Goal: Task Accomplishment & Management: Manage account settings

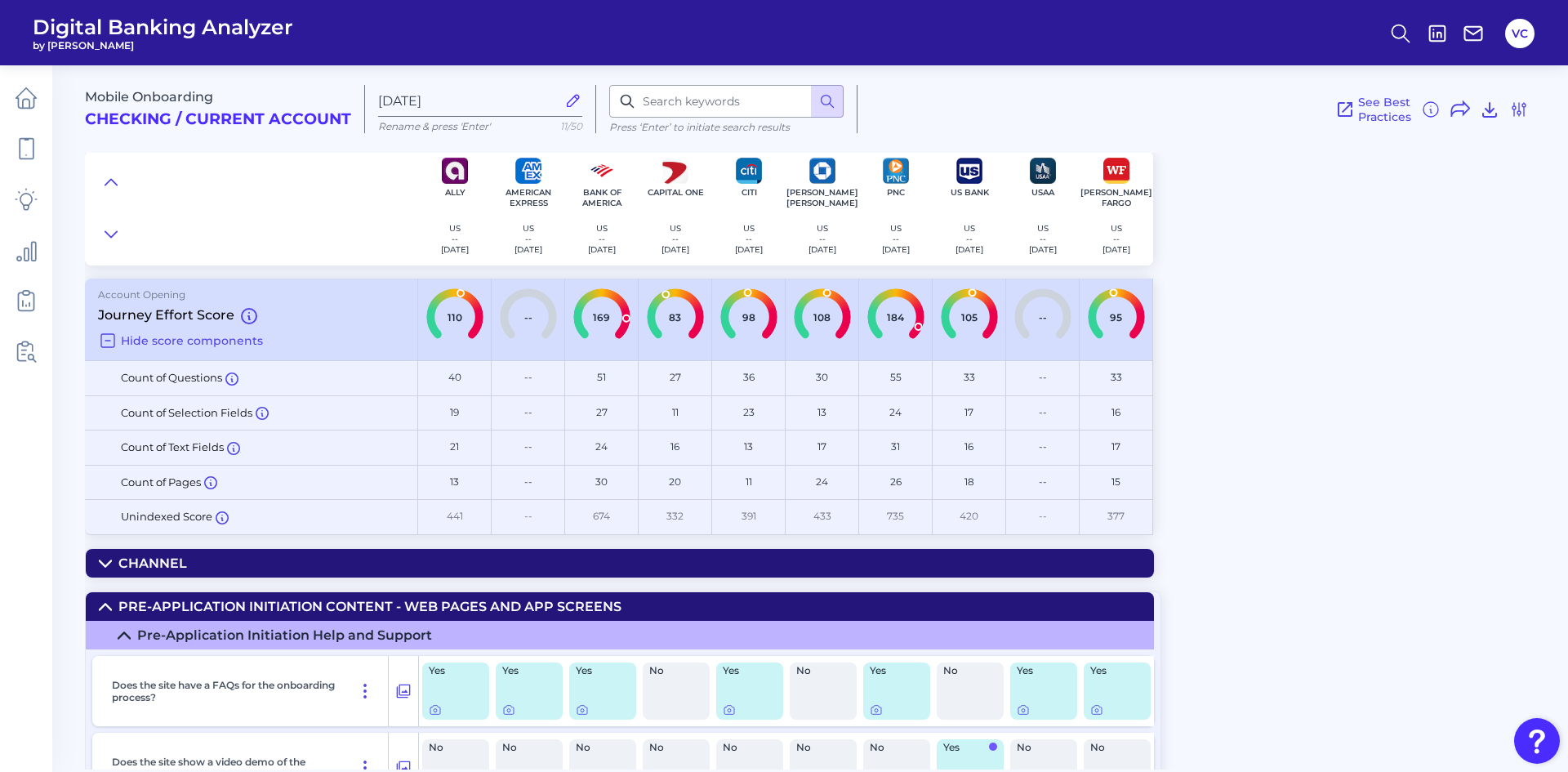
scroll to position [2533, 0]
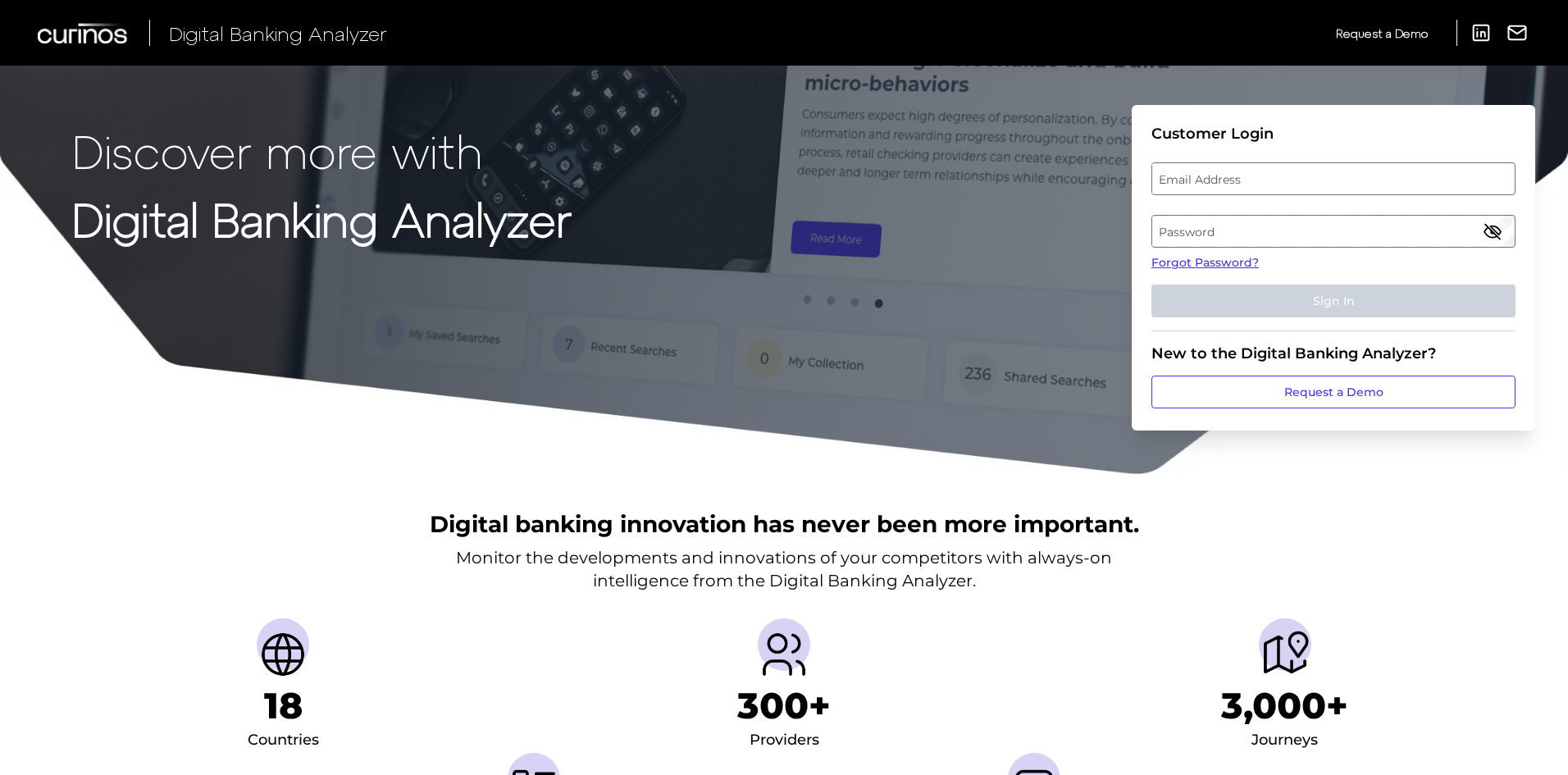
click at [1197, 182] on label "Email Address" at bounding box center [1334, 178] width 362 height 30
click at [1197, 182] on input "email" at bounding box center [1334, 178] width 364 height 32
click at [1197, 182] on input "Email Address" at bounding box center [1334, 178] width 364 height 32
type input "vic.cuvo@curinos.com"
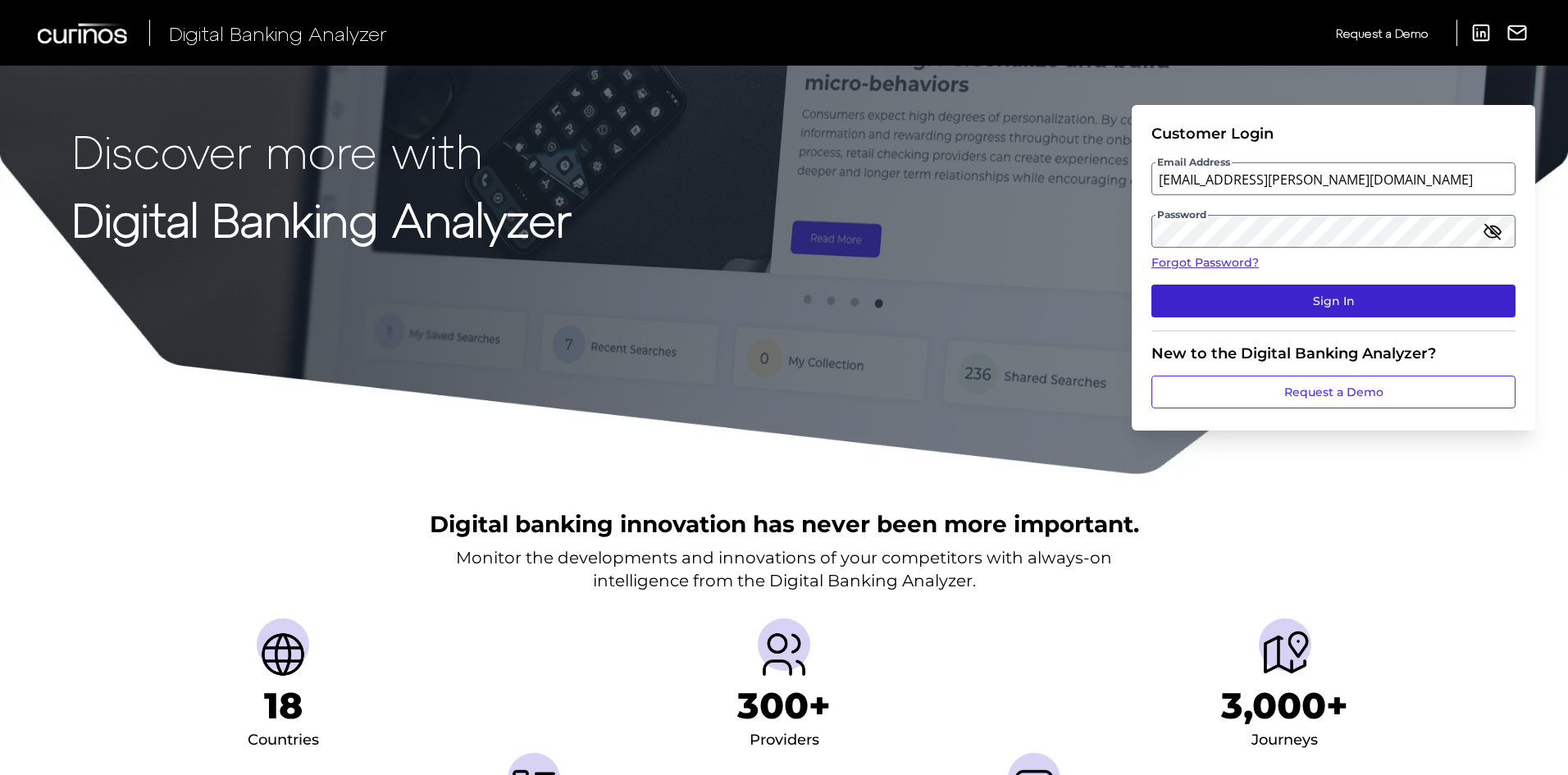
click at [1283, 297] on button "Sign In" at bounding box center [1334, 301] width 364 height 32
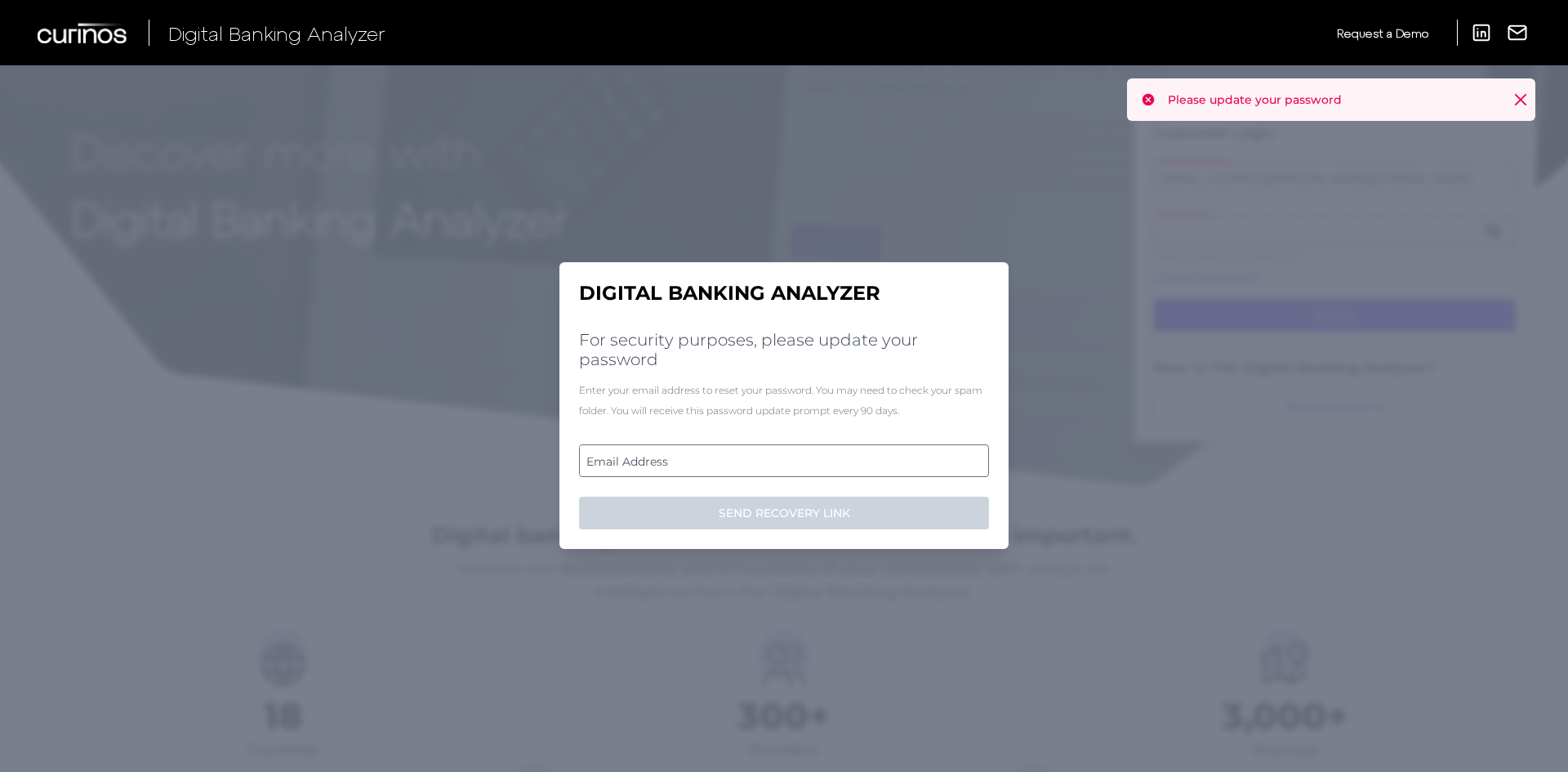
click at [656, 463] on label "Email Address" at bounding box center [784, 460] width 407 height 30
click at [656, 463] on input "email" at bounding box center [784, 460] width 410 height 32
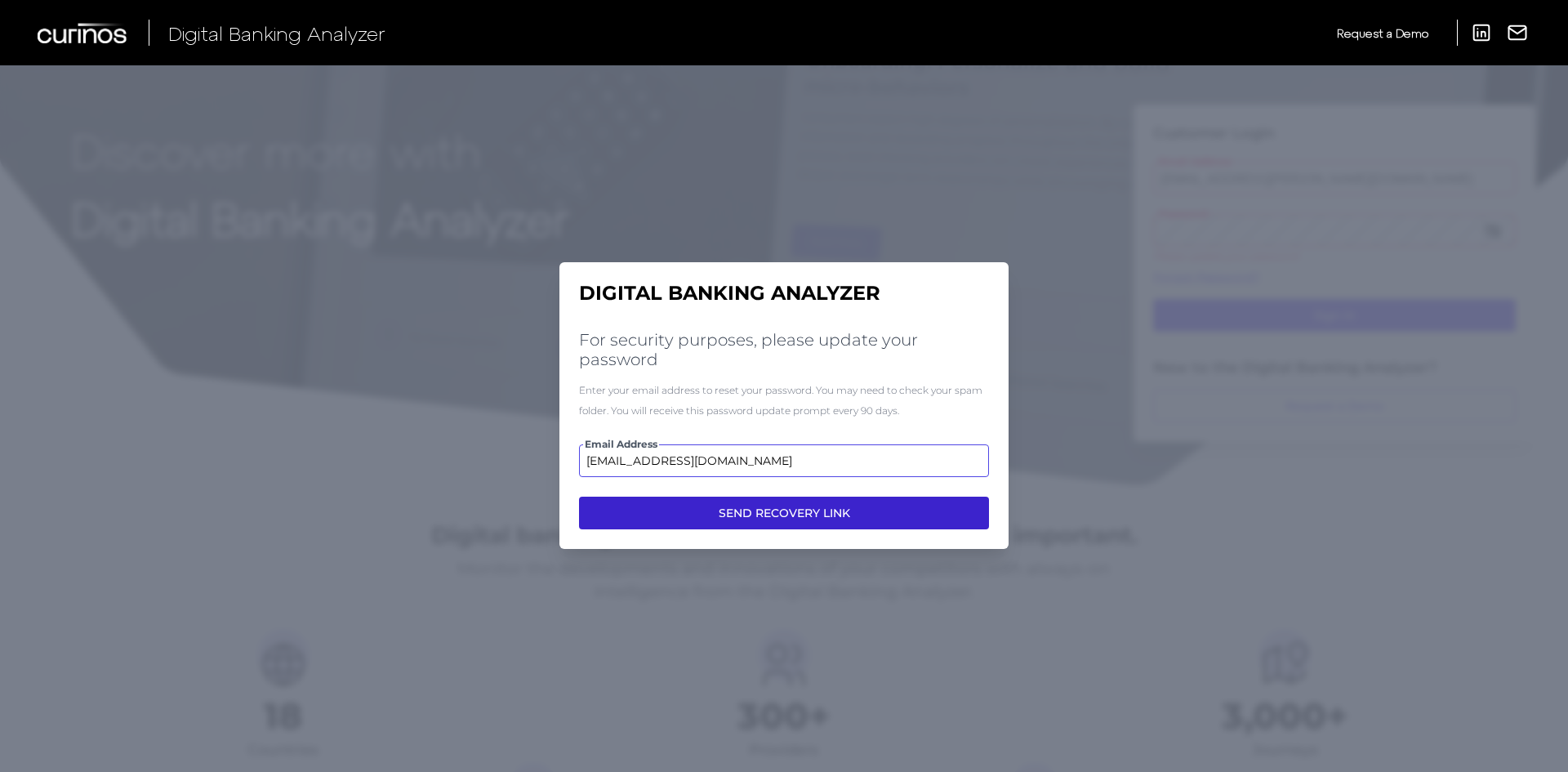
type input "vic.cvuo@curinos.com"
click at [694, 506] on button "SEND RECOVERY LINK" at bounding box center [784, 513] width 410 height 32
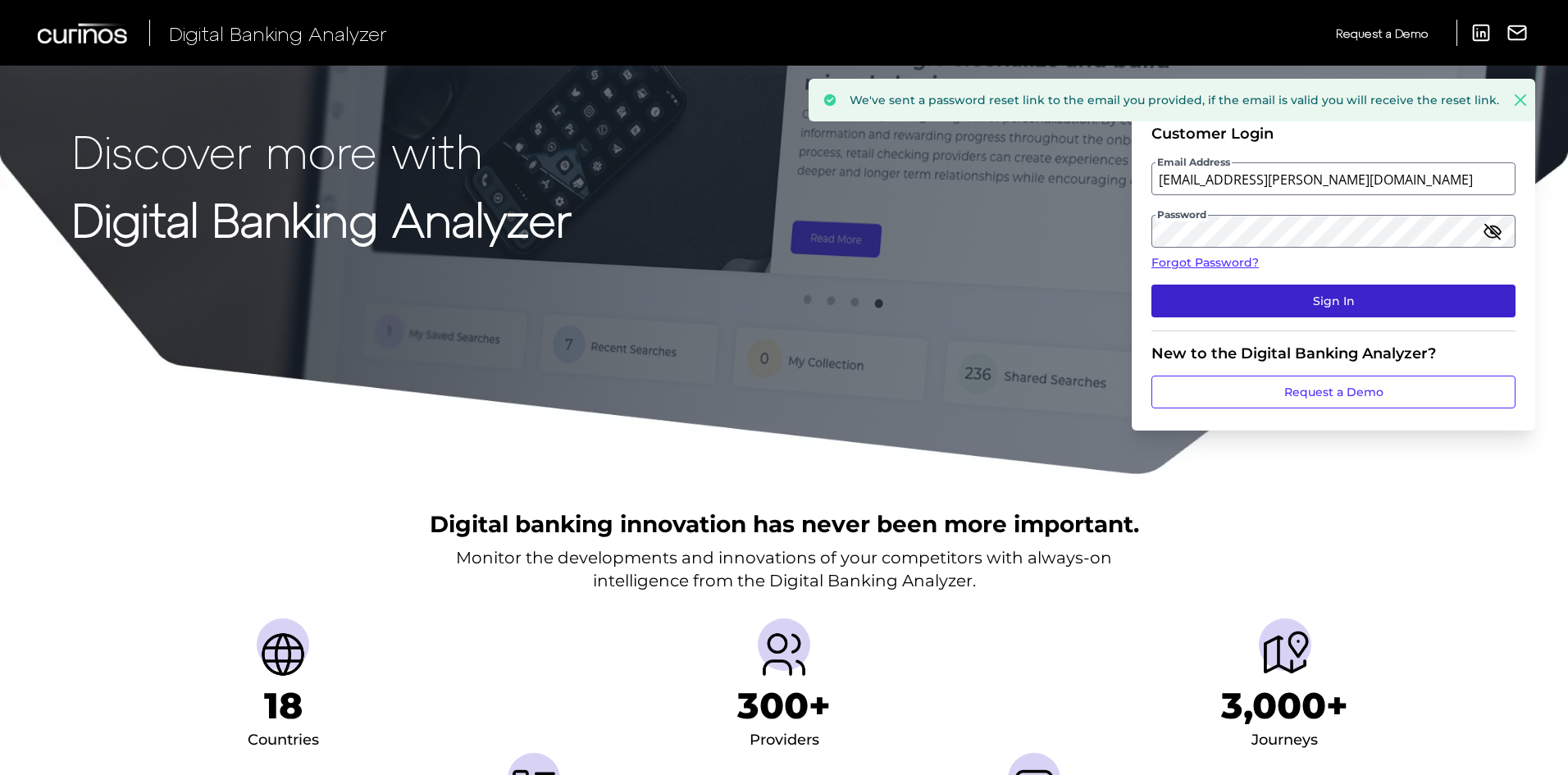
click at [1313, 298] on button "Sign In" at bounding box center [1334, 301] width 364 height 32
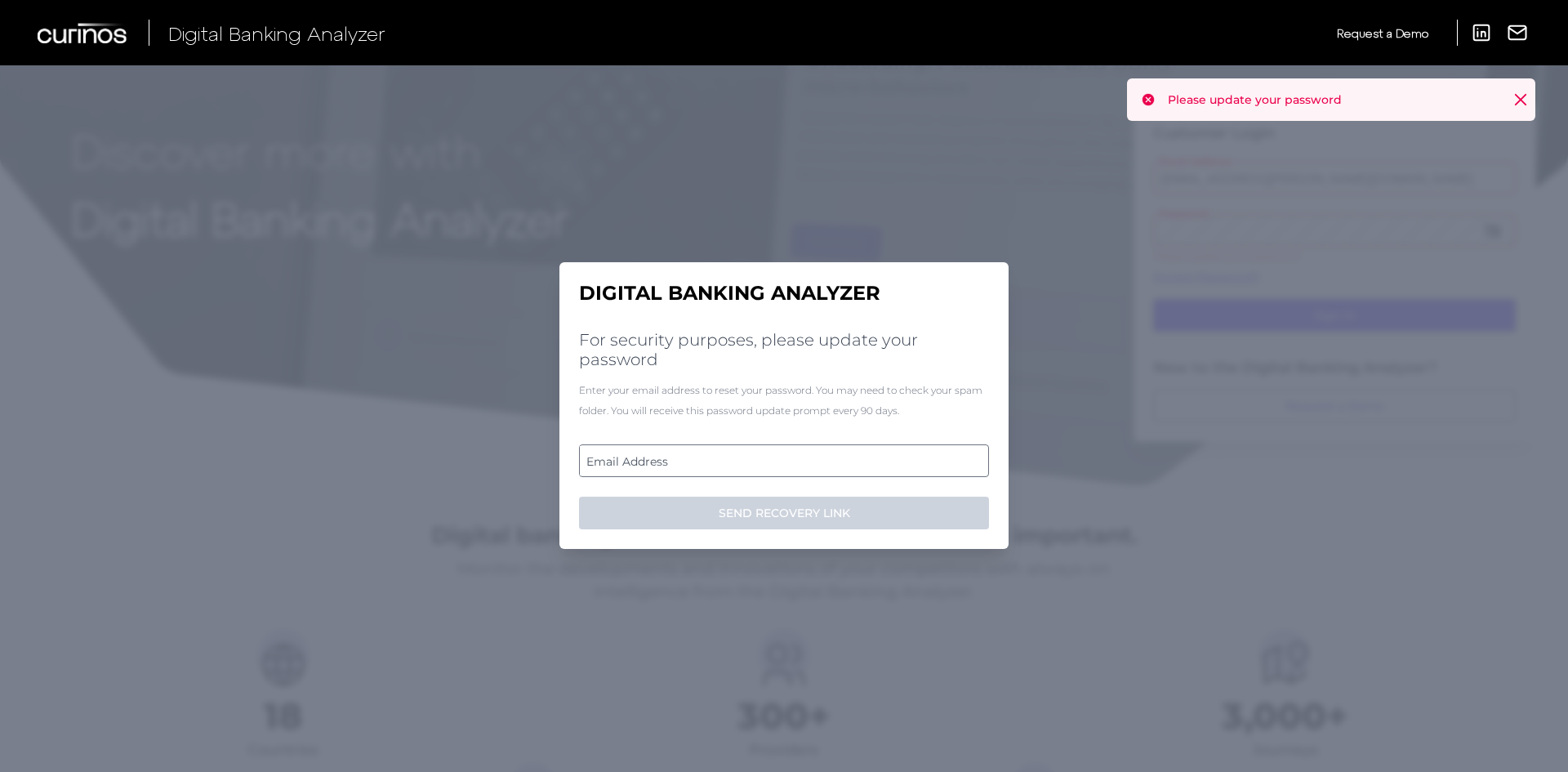
click at [674, 462] on label "Email Address" at bounding box center [784, 460] width 407 height 30
click at [674, 462] on input "email" at bounding box center [784, 460] width 410 height 32
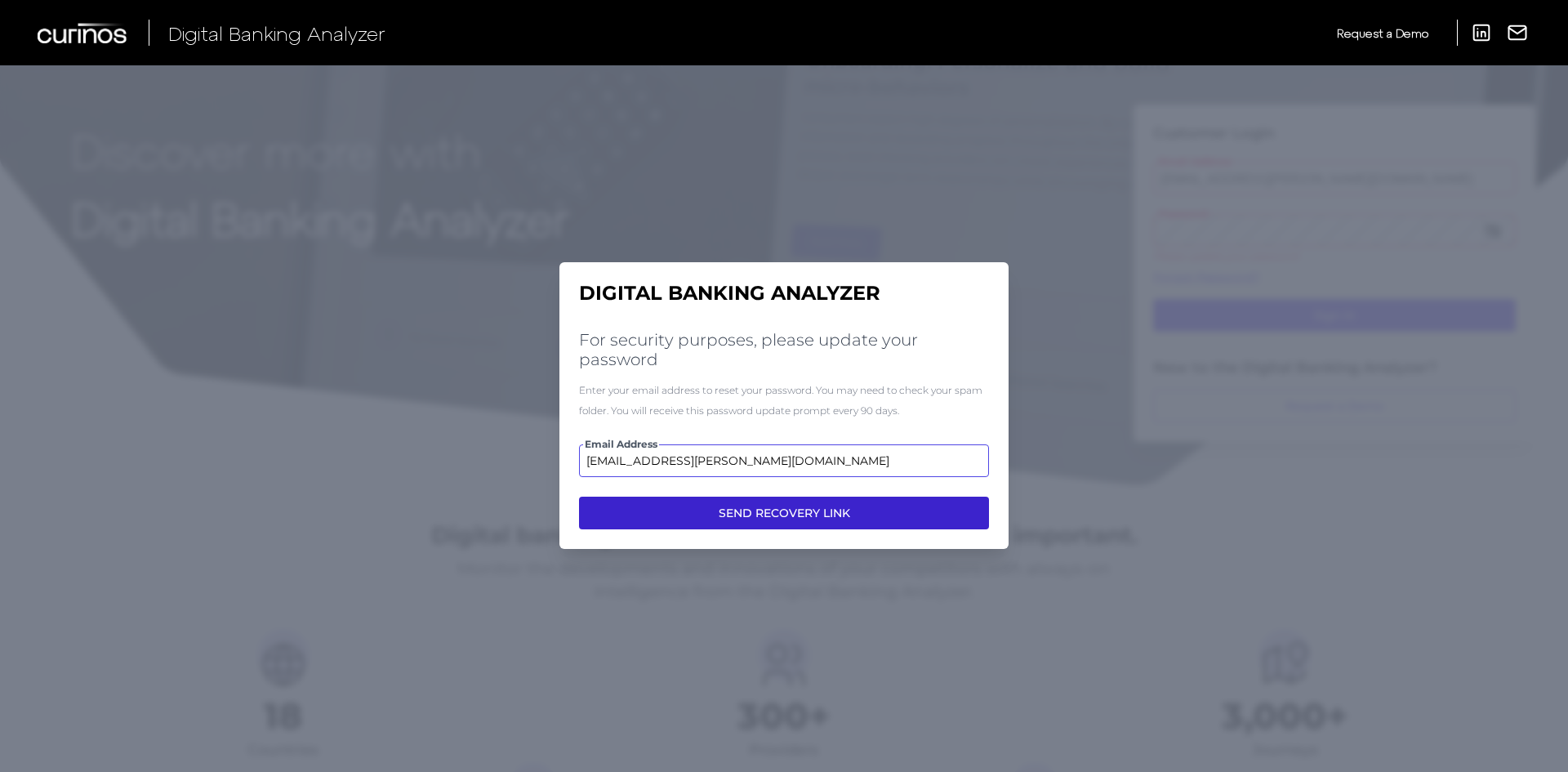
type input "vic.cuvo@curinos.com"
click at [773, 514] on button "SEND RECOVERY LINK" at bounding box center [784, 513] width 410 height 32
